Goal: Browse casually

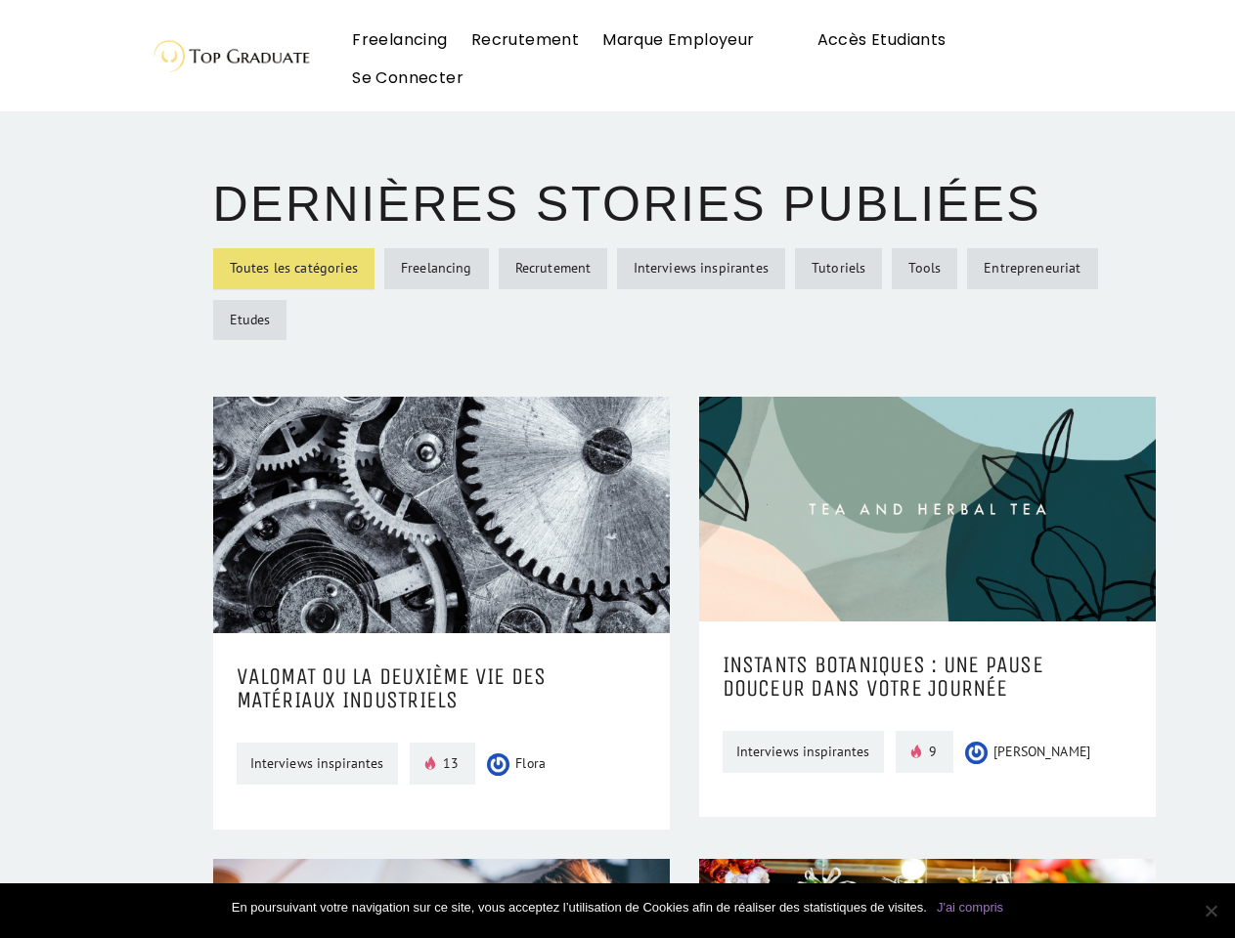
click at [176, 33] on img at bounding box center [229, 55] width 165 height 45
click at [970, 908] on link "J'ai compris" at bounding box center [970, 908] width 66 height 20
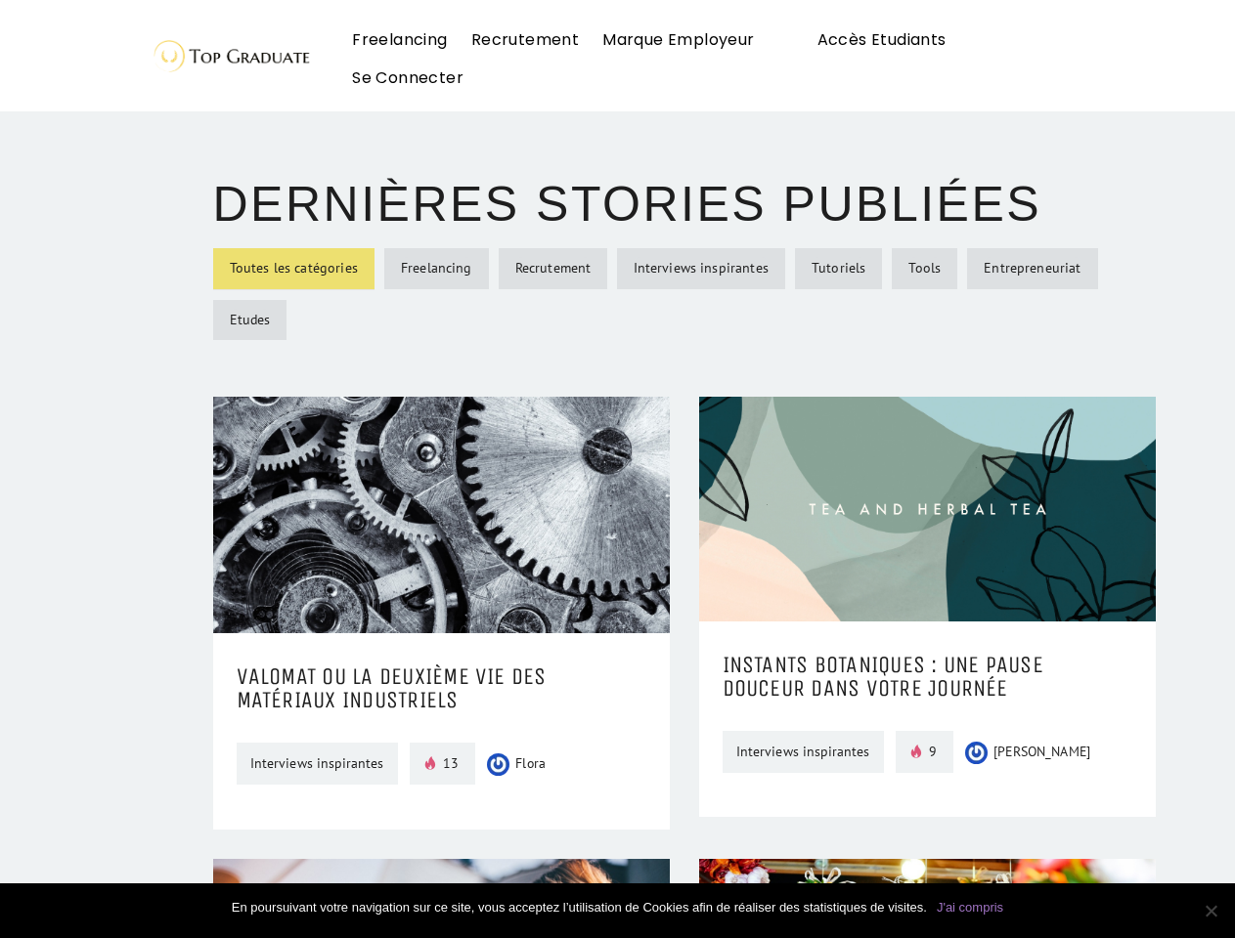
click at [176, 33] on img at bounding box center [229, 55] width 165 height 45
click at [970, 908] on link "J'ai compris" at bounding box center [970, 908] width 66 height 20
